Goal: Task Accomplishment & Management: Use online tool/utility

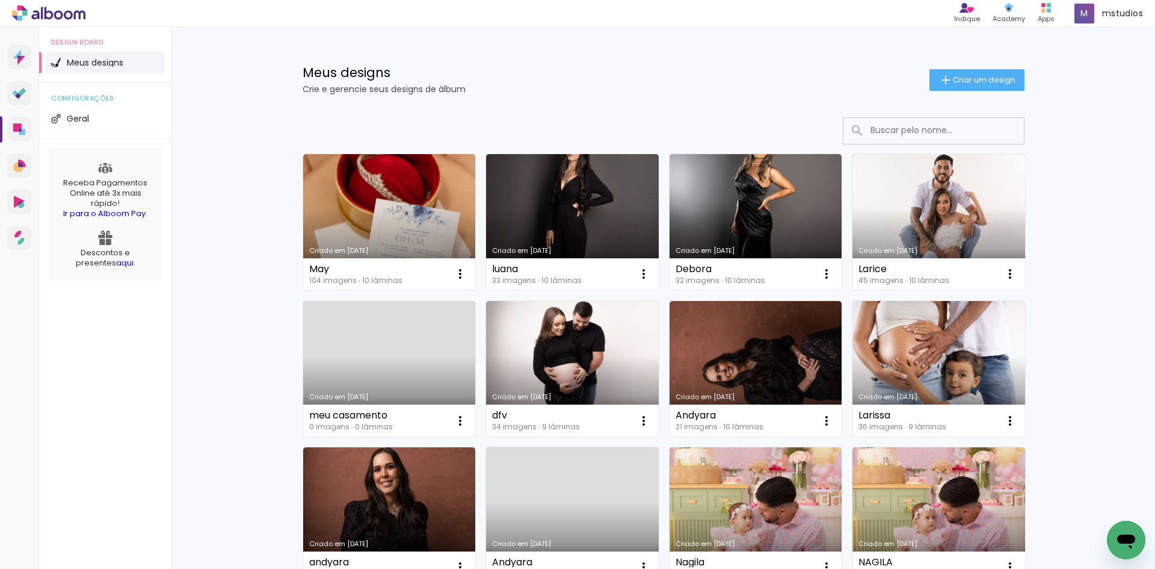
click at [384, 216] on link "Criado em [DATE]" at bounding box center [389, 222] width 173 height 136
